Goal: Information Seeking & Learning: Learn about a topic

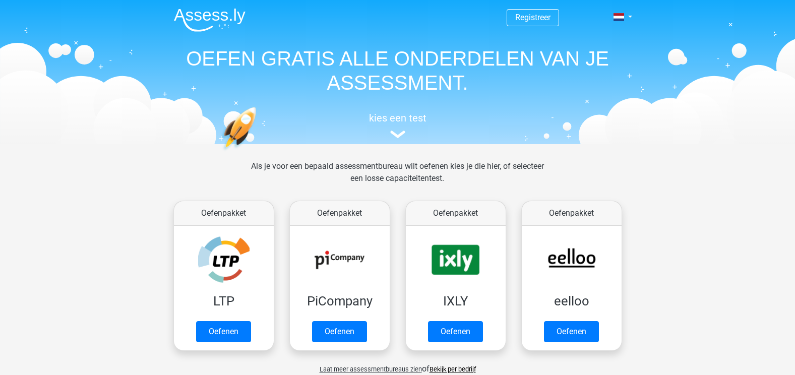
scroll to position [328, 0]
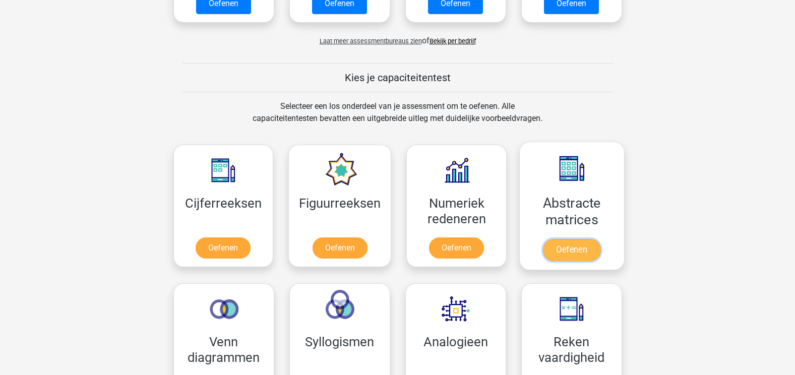
click at [563, 239] on link "Oefenen" at bounding box center [571, 250] width 57 height 22
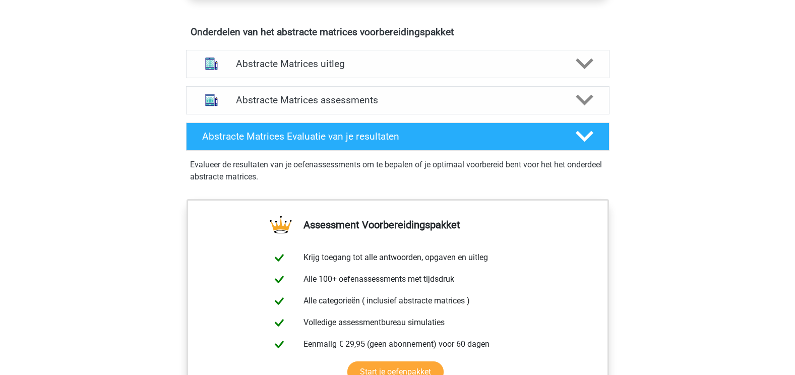
scroll to position [590, 0]
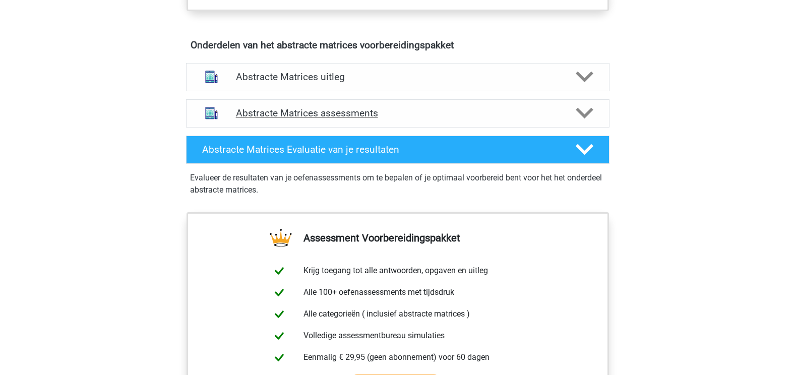
click at [334, 113] on h4 "Abstracte Matrices assessments" at bounding box center [398, 113] width 324 height 12
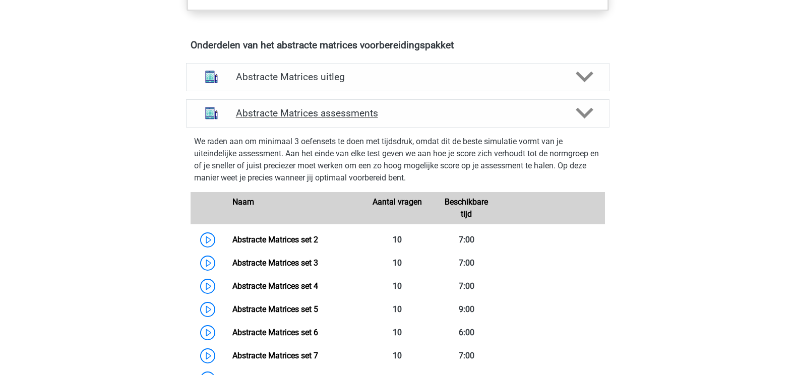
click at [334, 113] on h4 "Abstracte Matrices assessments" at bounding box center [398, 113] width 324 height 12
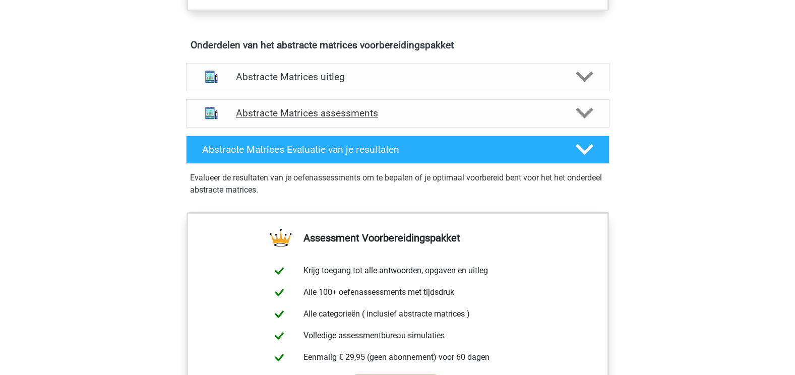
click at [316, 112] on h4 "Abstracte Matrices assessments" at bounding box center [398, 113] width 324 height 12
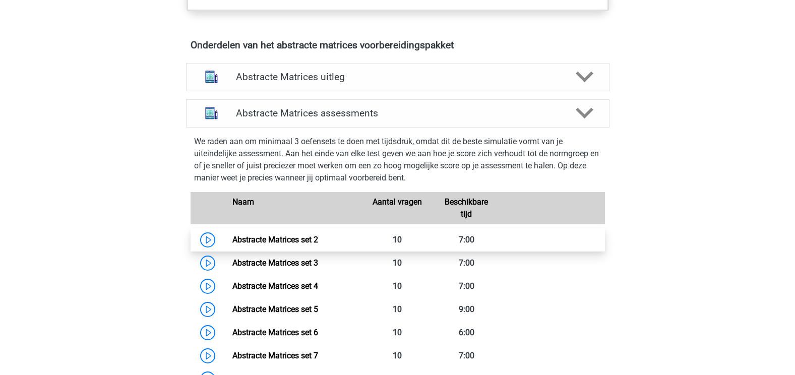
click at [232, 238] on link "Abstracte Matrices set 2" at bounding box center [275, 240] width 86 height 10
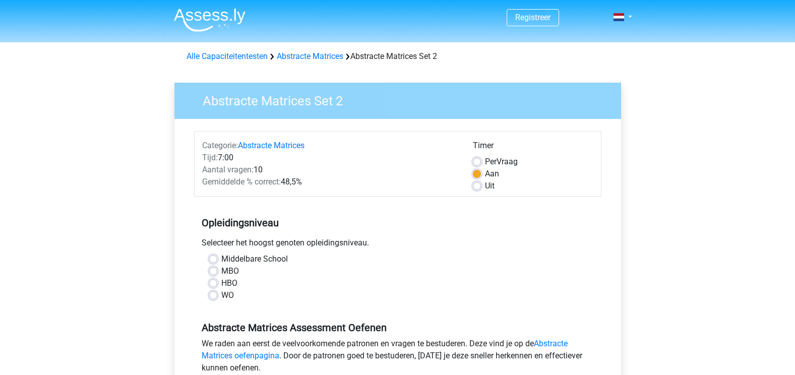
click at [221, 283] on label "HBO" at bounding box center [229, 283] width 16 height 12
click at [211, 283] on input "HBO" at bounding box center [213, 282] width 8 height 10
radio input "true"
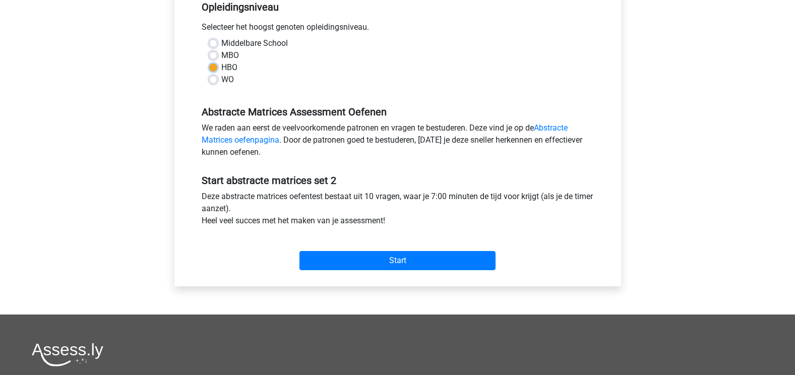
scroll to position [222, 0]
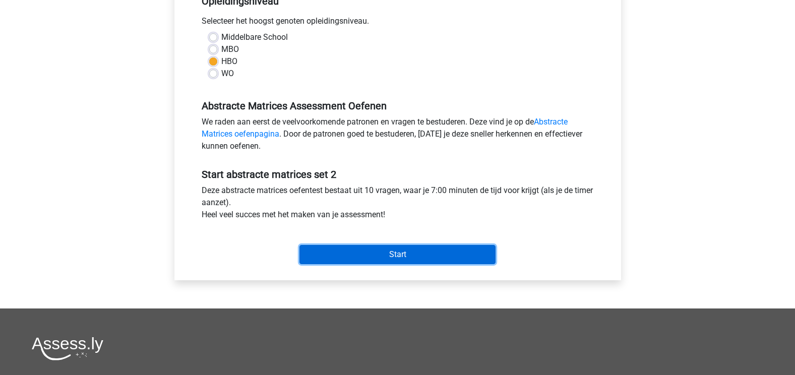
click at [439, 256] on input "Start" at bounding box center [397, 254] width 196 height 19
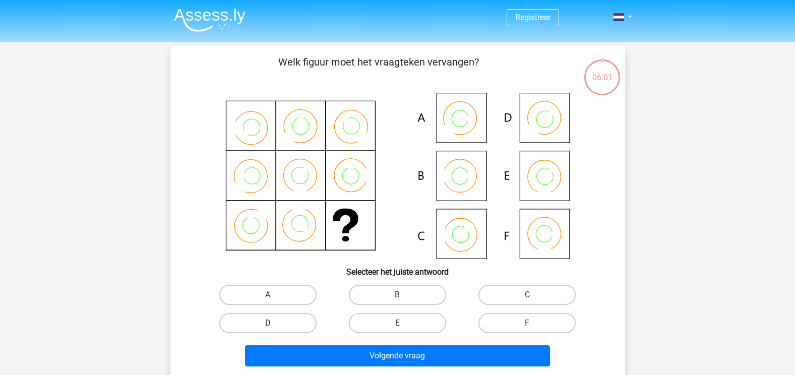
click at [298, 322] on label "D" at bounding box center [267, 323] width 97 height 20
click at [274, 323] on input "D" at bounding box center [271, 326] width 7 height 7
radio input "true"
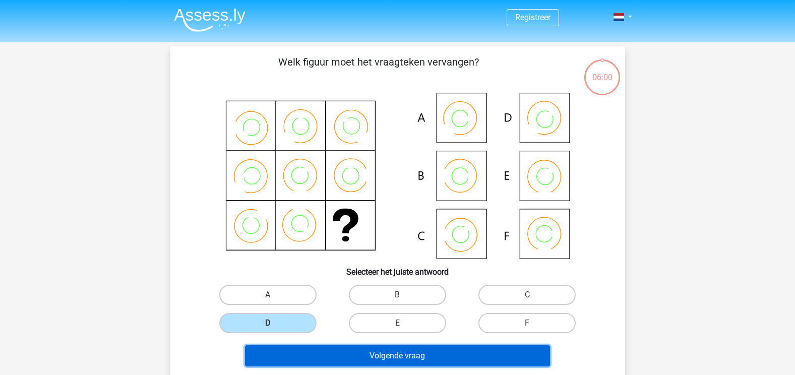
click at [366, 360] on button "Volgende vraag" at bounding box center [397, 355] width 305 height 21
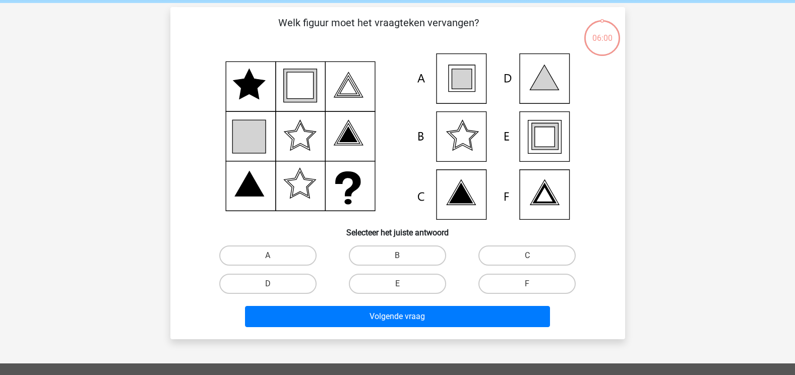
scroll to position [46, 0]
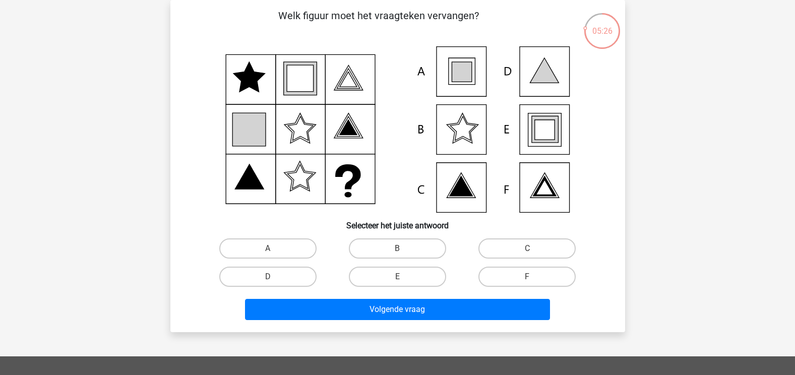
click at [456, 73] on icon at bounding box center [462, 72] width 20 height 20
click at [272, 253] on input "A" at bounding box center [271, 252] width 7 height 7
radio input "true"
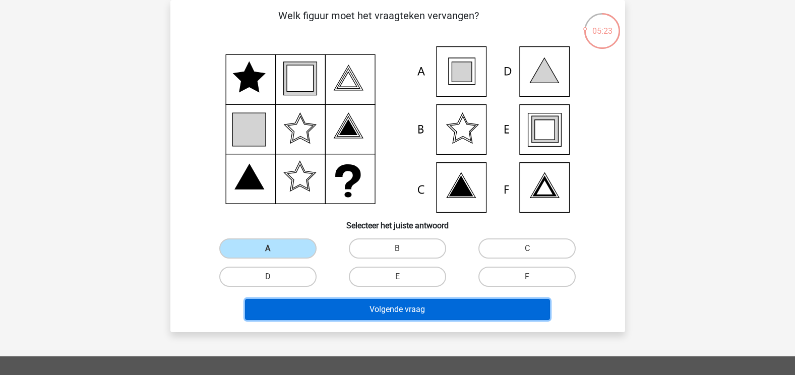
click at [343, 314] on button "Volgende vraag" at bounding box center [397, 309] width 305 height 21
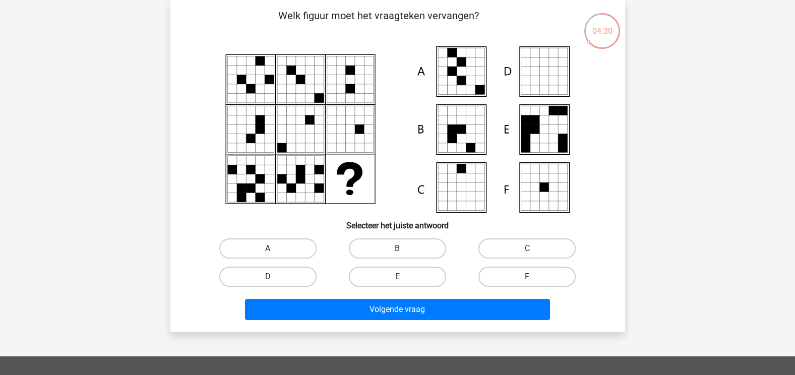
drag, startPoint x: 274, startPoint y: 264, endPoint x: 280, endPoint y: 250, distance: 15.6
click at [280, 250] on div "A B C D E" at bounding box center [397, 262] width 389 height 56
click at [280, 250] on label "A" at bounding box center [267, 248] width 97 height 20
click at [274, 250] on input "A" at bounding box center [271, 252] width 7 height 7
radio input "true"
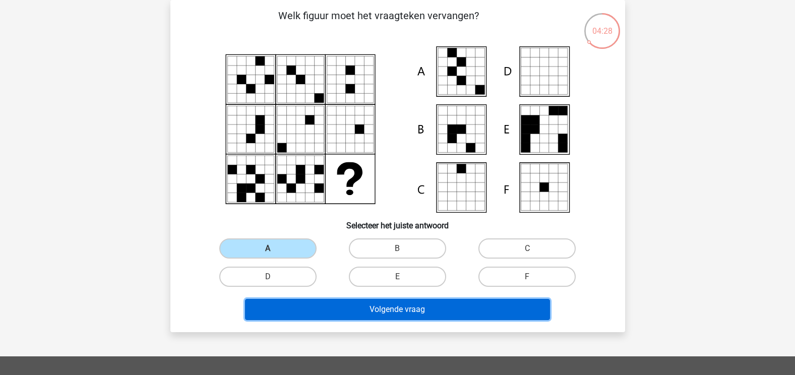
click at [331, 305] on button "Volgende vraag" at bounding box center [397, 309] width 305 height 21
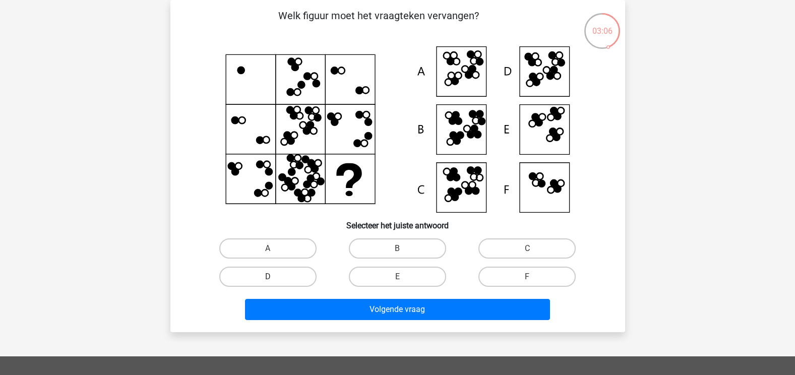
click at [287, 278] on label "D" at bounding box center [267, 277] width 97 height 20
click at [274, 278] on input "D" at bounding box center [271, 280] width 7 height 7
radio input "true"
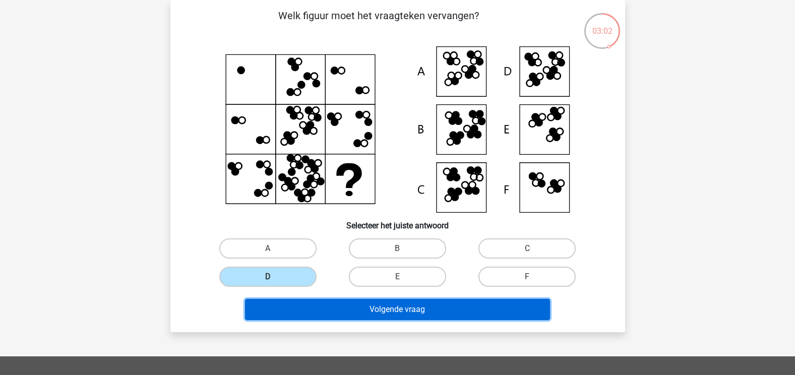
click at [373, 309] on button "Volgende vraag" at bounding box center [397, 309] width 305 height 21
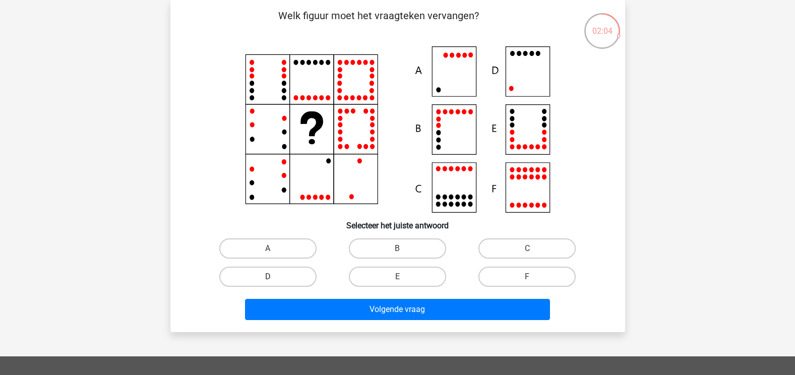
click at [281, 278] on label "D" at bounding box center [267, 277] width 97 height 20
click at [274, 278] on input "D" at bounding box center [271, 280] width 7 height 7
radio input "true"
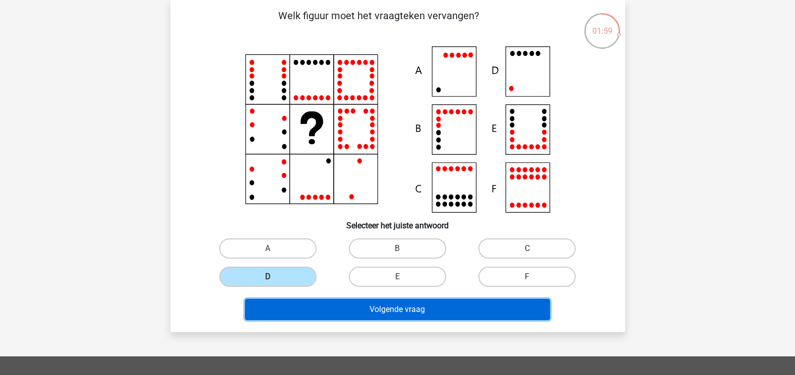
click at [322, 307] on button "Volgende vraag" at bounding box center [397, 309] width 305 height 21
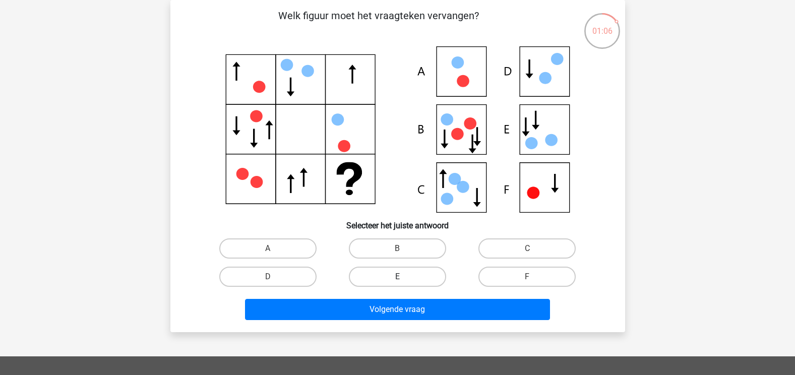
click at [382, 284] on label "E" at bounding box center [397, 277] width 97 height 20
click at [397, 283] on input "E" at bounding box center [400, 280] width 7 height 7
radio input "true"
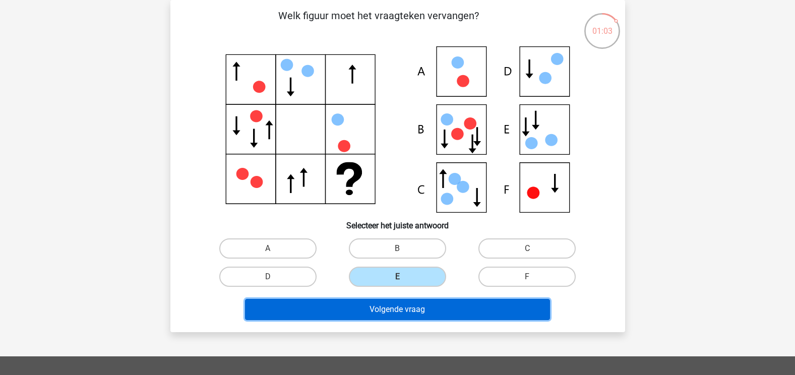
click at [297, 313] on button "Volgende vraag" at bounding box center [397, 309] width 305 height 21
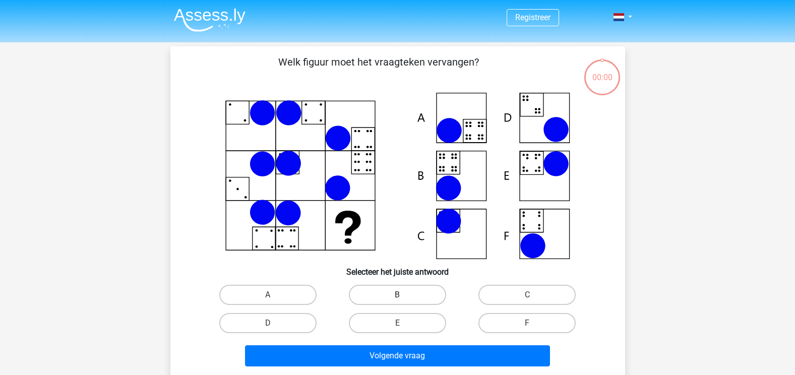
scroll to position [46, 0]
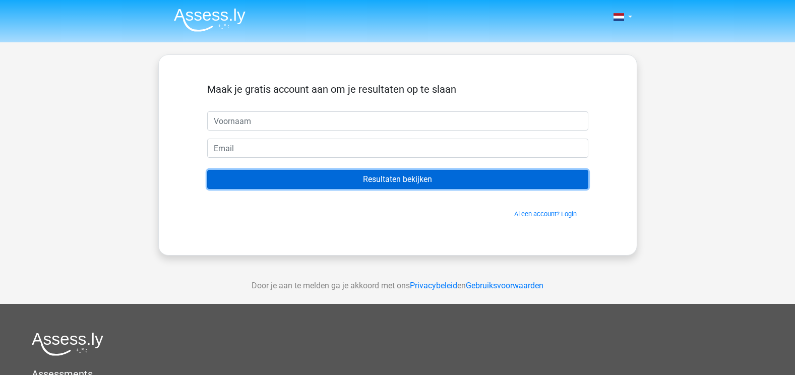
click at [397, 182] on input "Resultaten bekijken" at bounding box center [397, 179] width 381 height 19
